Goal: Information Seeking & Learning: Learn about a topic

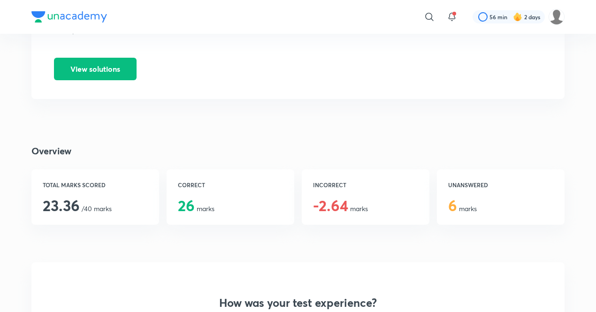
scroll to position [98, 0]
click at [93, 69] on button "View solutions" at bounding box center [95, 69] width 83 height 23
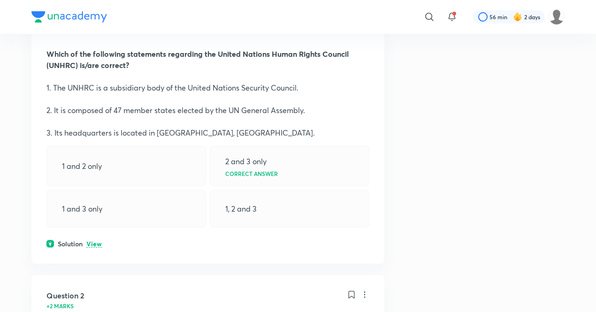
scroll to position [220, 0]
click at [95, 251] on div "Question 1 You didn't Attempt Your time taken : 1m 24s Avg time taken by others…" at bounding box center [207, 104] width 353 height 320
click at [95, 240] on p "View" at bounding box center [93, 243] width 15 height 7
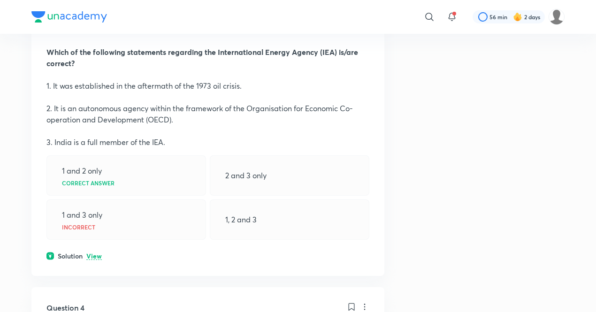
scroll to position [937, 0]
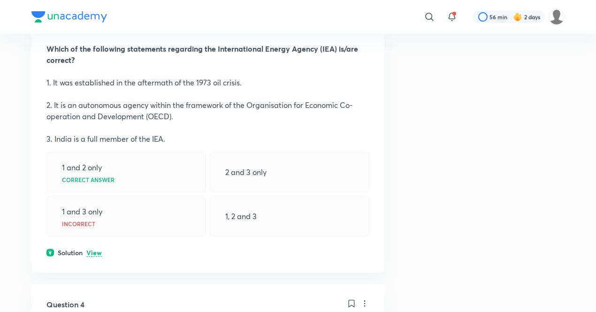
click at [97, 252] on p "View" at bounding box center [93, 253] width 15 height 7
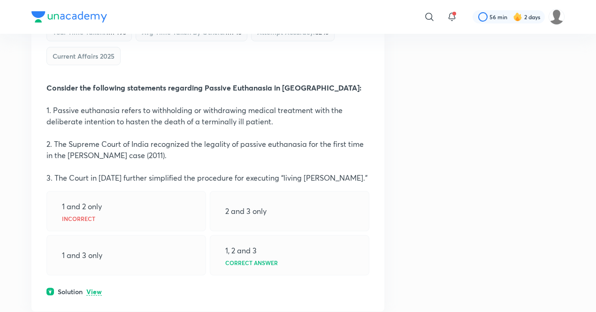
scroll to position [1885, 0]
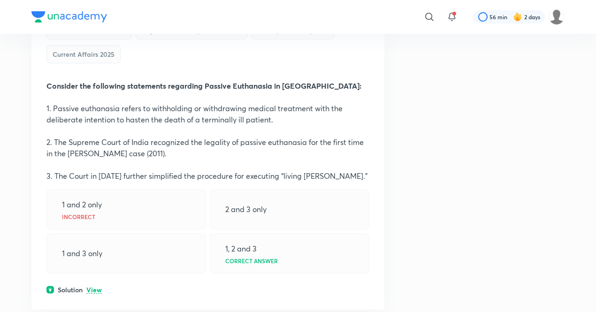
click at [102, 286] on div "Solution View" at bounding box center [207, 290] width 323 height 10
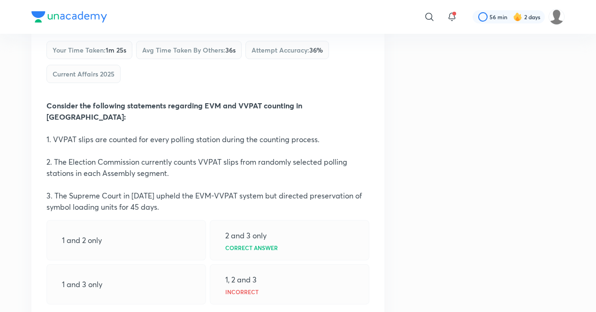
scroll to position [2935, 0]
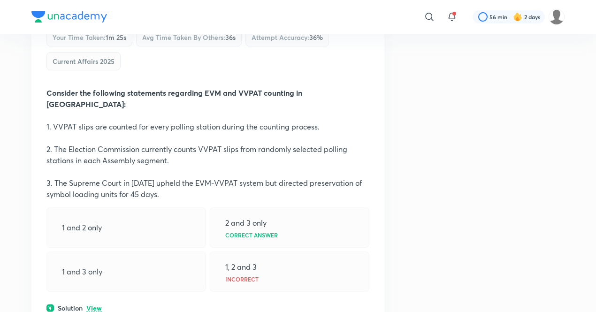
click at [99, 305] on p "View" at bounding box center [93, 308] width 15 height 7
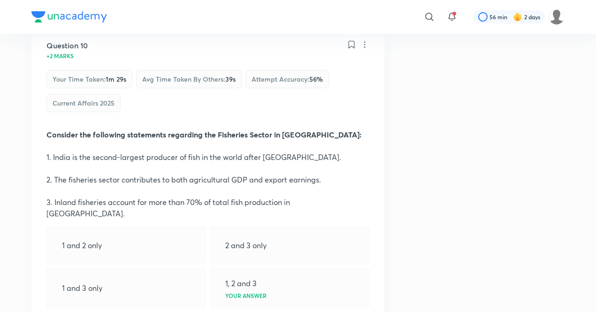
scroll to position [3342, 0]
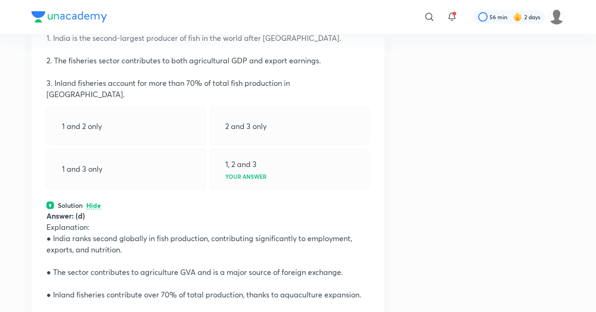
scroll to position [3477, 0]
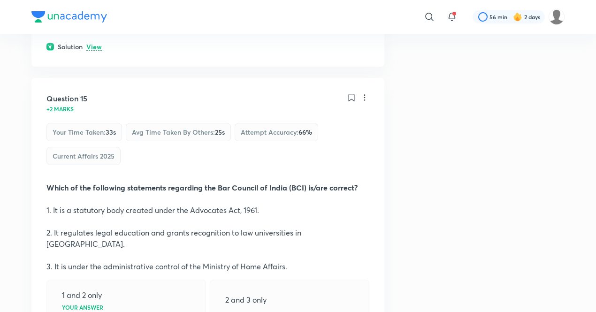
scroll to position [5147, 0]
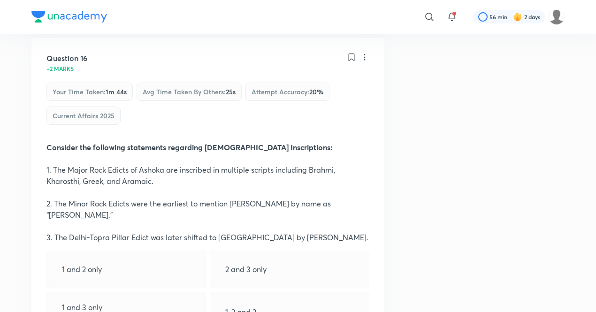
scroll to position [5619, 0]
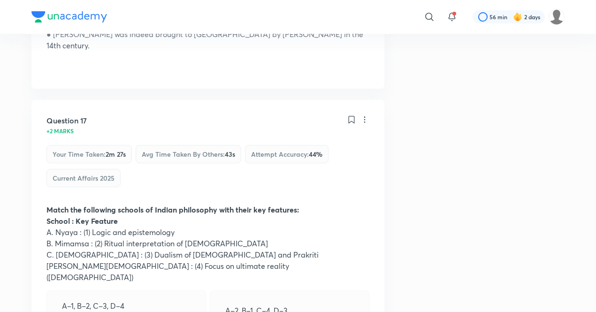
scroll to position [6037, 0]
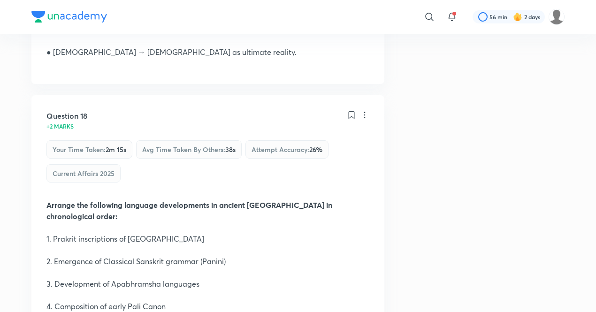
scroll to position [6473, 0]
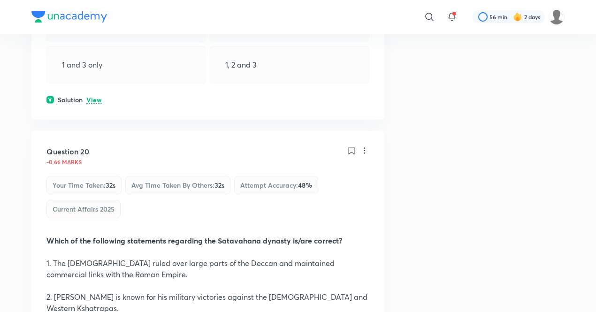
scroll to position [7268, 0]
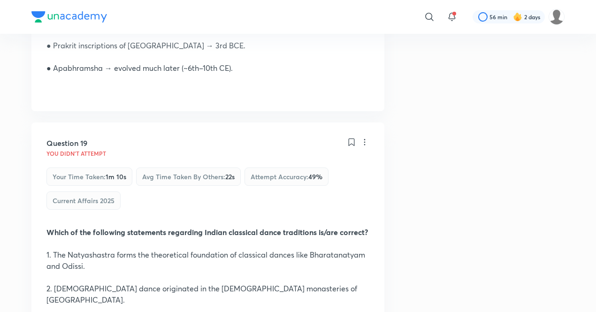
scroll to position [6921, 0]
click at [94, 283] on div "Question 19 You didn't Attempt Your time taken : 1m 10s Avg time taken by other…" at bounding box center [207, 293] width 353 height 342
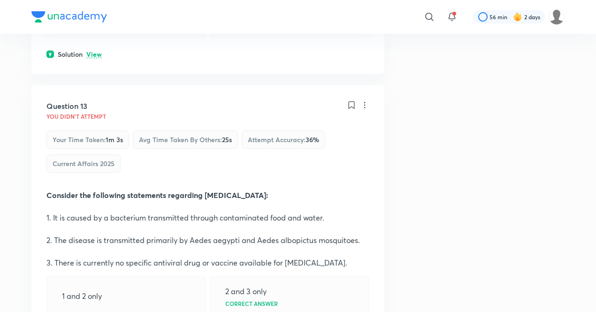
scroll to position [4472, 0]
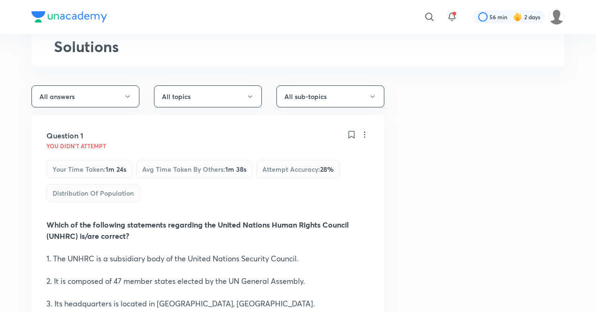
scroll to position [17, 0]
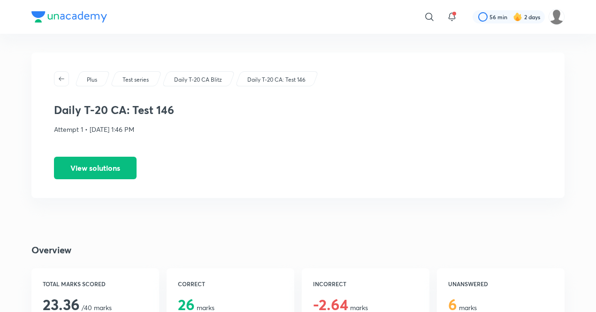
click at [34, 17] on img at bounding box center [69, 16] width 76 height 11
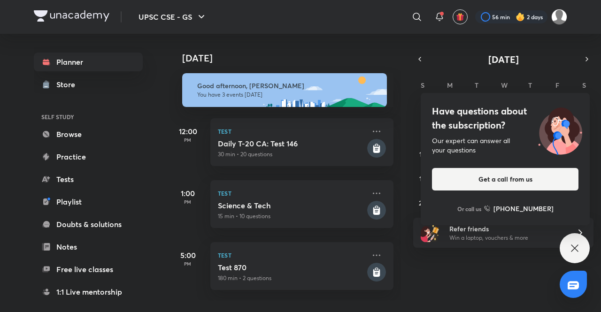
click at [570, 248] on icon at bounding box center [574, 248] width 11 height 11
